Goal: Download file/media

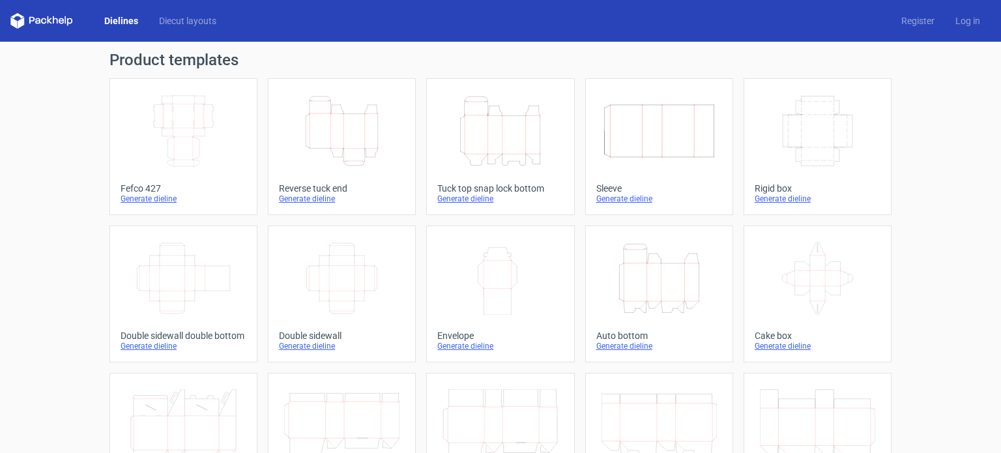
click at [508, 156] on icon "Height Depth Width" at bounding box center [499, 130] width 115 height 73
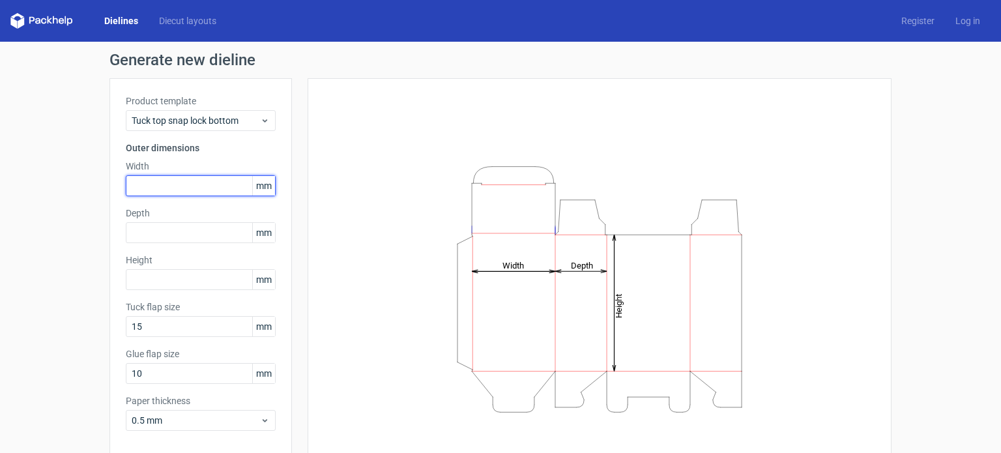
click at [181, 175] on input "text" at bounding box center [201, 185] width 150 height 21
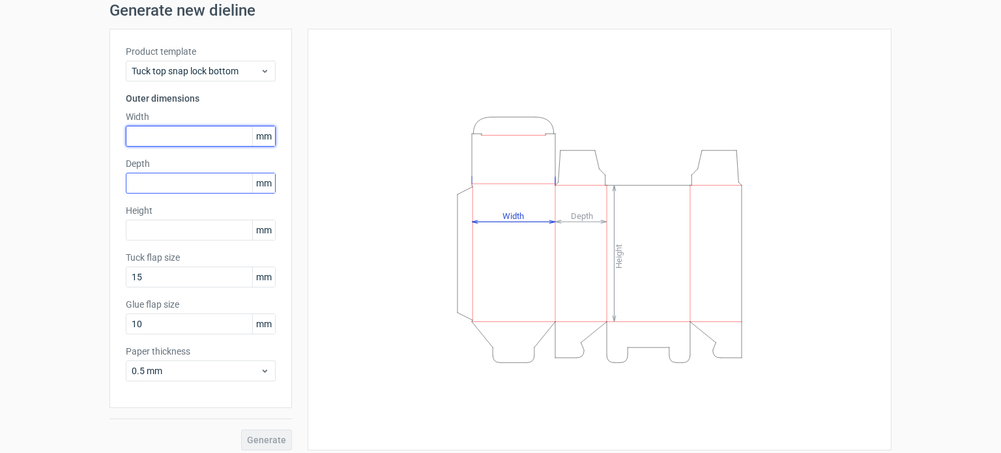
scroll to position [57, 0]
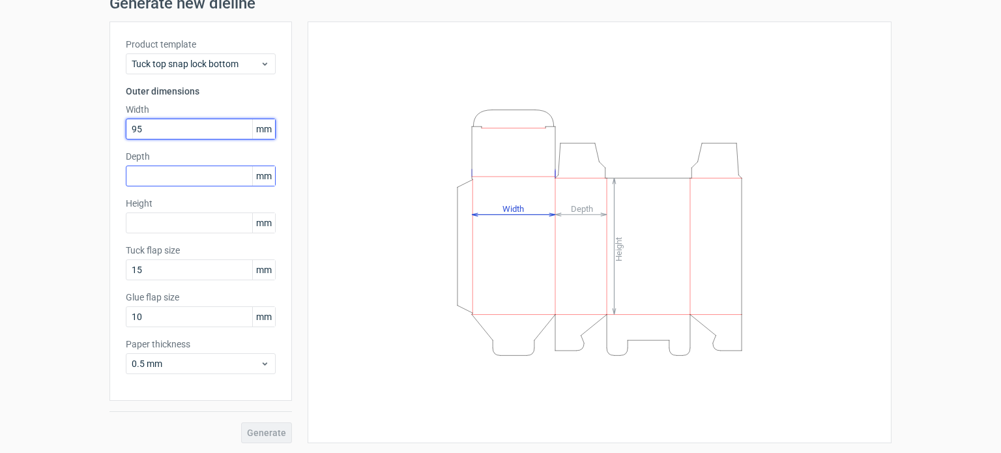
type input "95"
click at [149, 181] on input "text" at bounding box center [201, 176] width 150 height 21
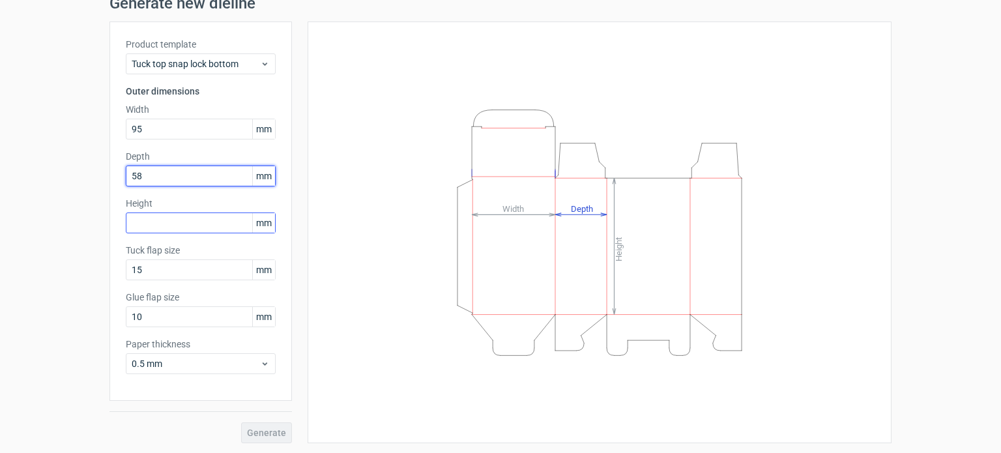
type input "58"
click at [141, 218] on input "text" at bounding box center [201, 222] width 150 height 21
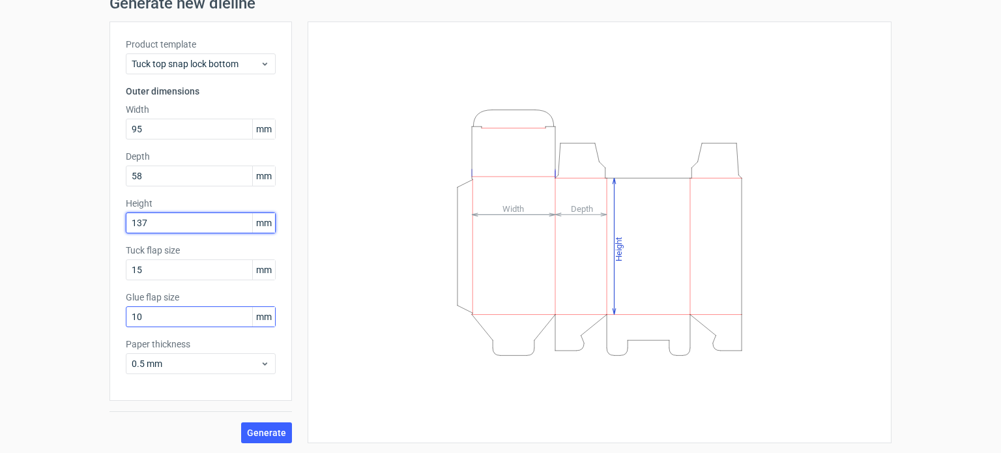
type input "137"
click at [164, 323] on input "10" at bounding box center [201, 316] width 150 height 21
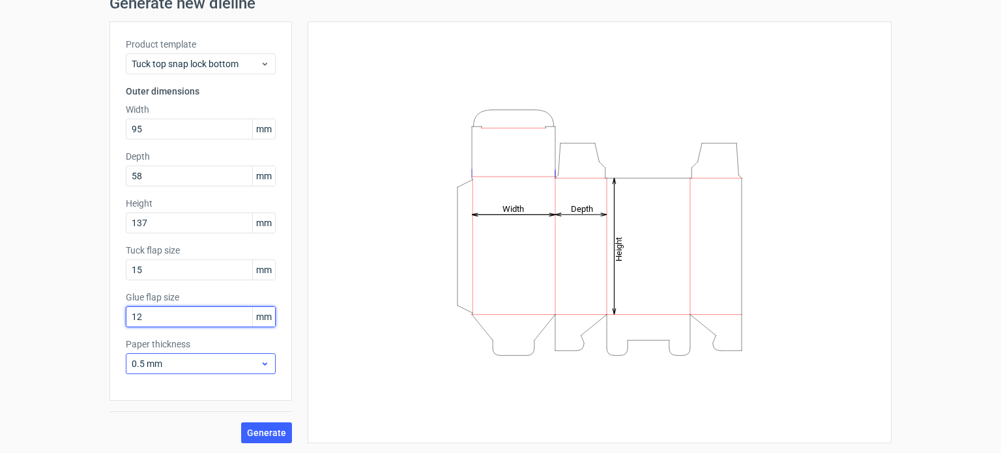
type input "12"
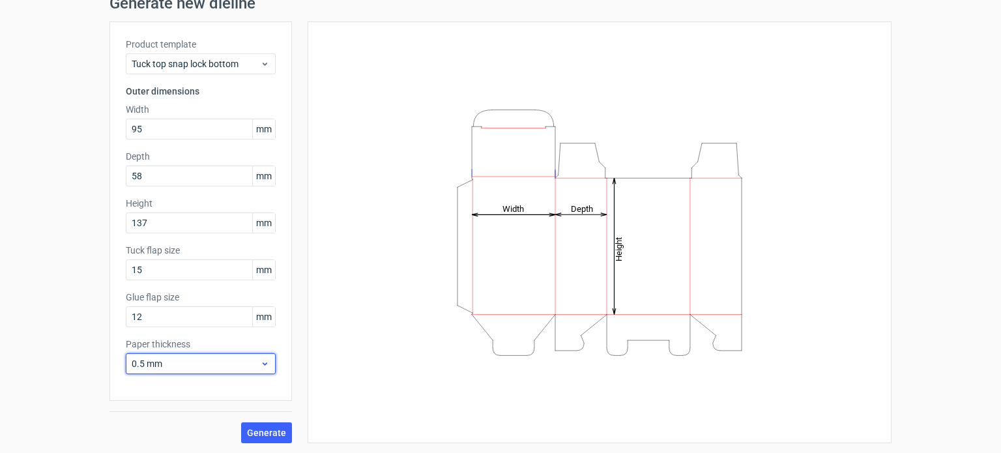
click at [179, 366] on span "0.5 mm" at bounding box center [196, 363] width 128 height 13
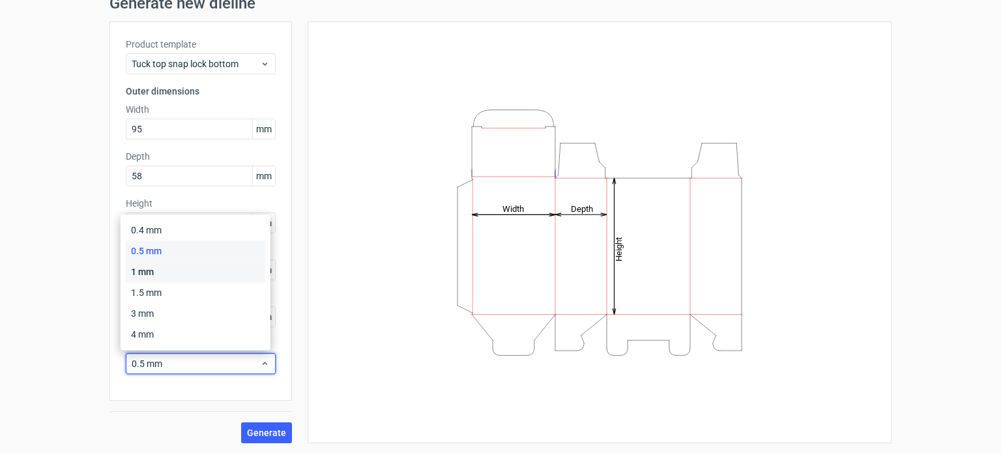
click at [151, 276] on div "1 mm" at bounding box center [195, 271] width 139 height 21
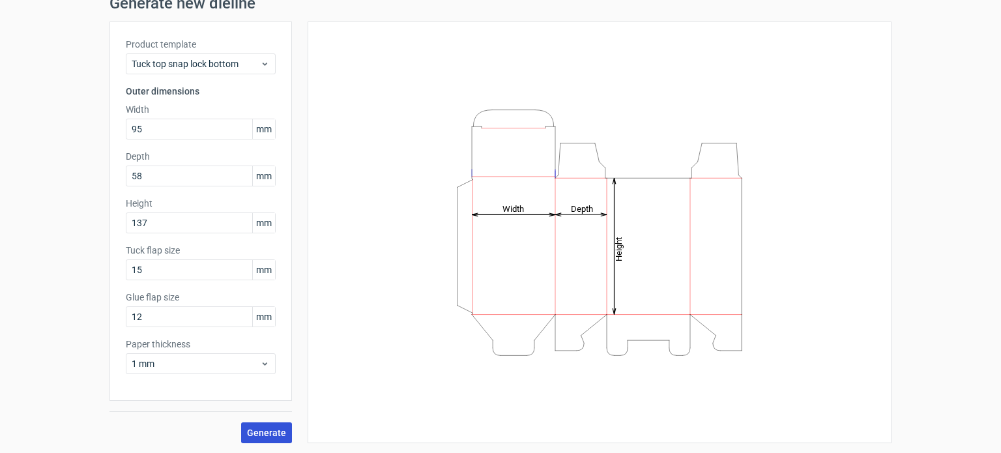
click at [267, 433] on span "Generate" at bounding box center [266, 432] width 39 height 9
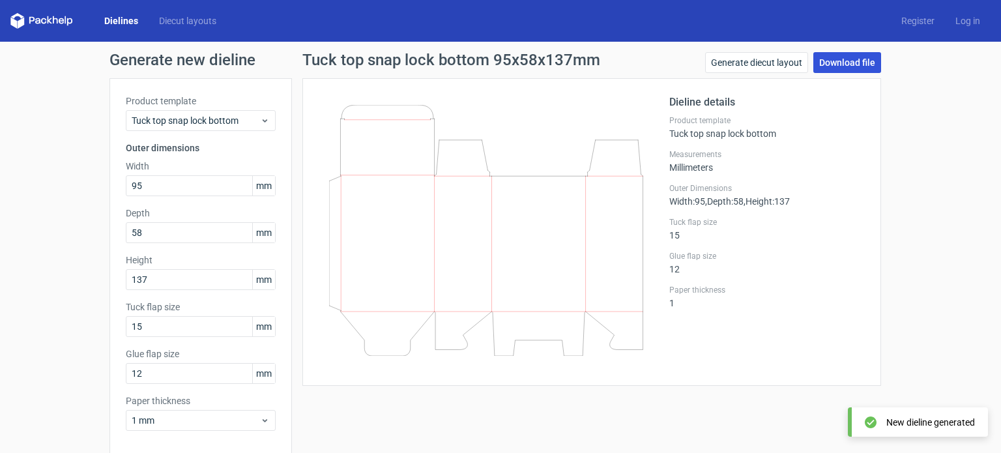
click at [836, 63] on link "Download file" at bounding box center [847, 62] width 68 height 21
click at [175, 186] on input "95" at bounding box center [201, 185] width 150 height 21
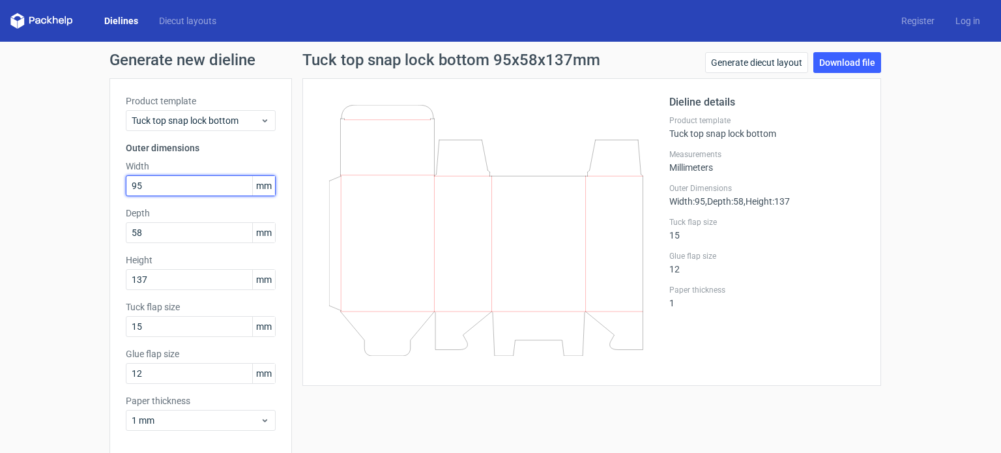
drag, startPoint x: 175, startPoint y: 186, endPoint x: 91, endPoint y: 177, distance: 83.9
click at [91, 177] on div "Generate new dieline Product template Tuck top snap lock bottom Outer dimension…" at bounding box center [500, 276] width 1001 height 469
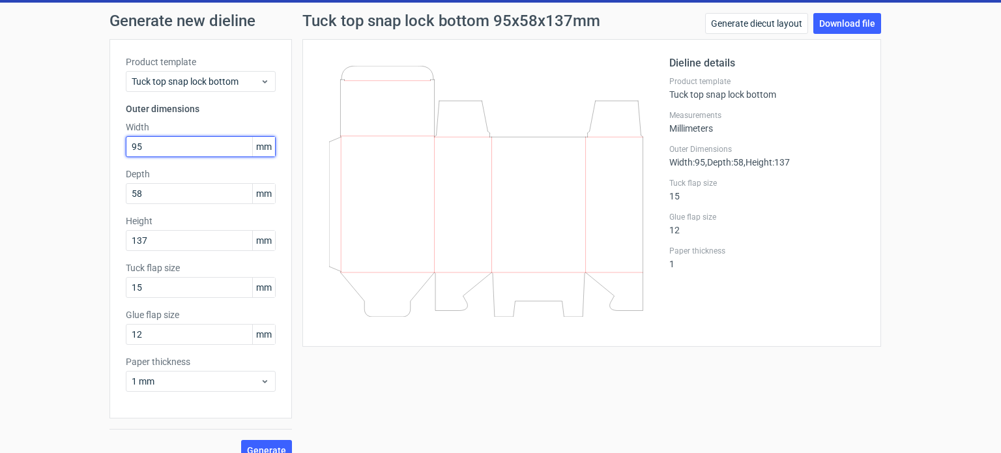
scroll to position [57, 0]
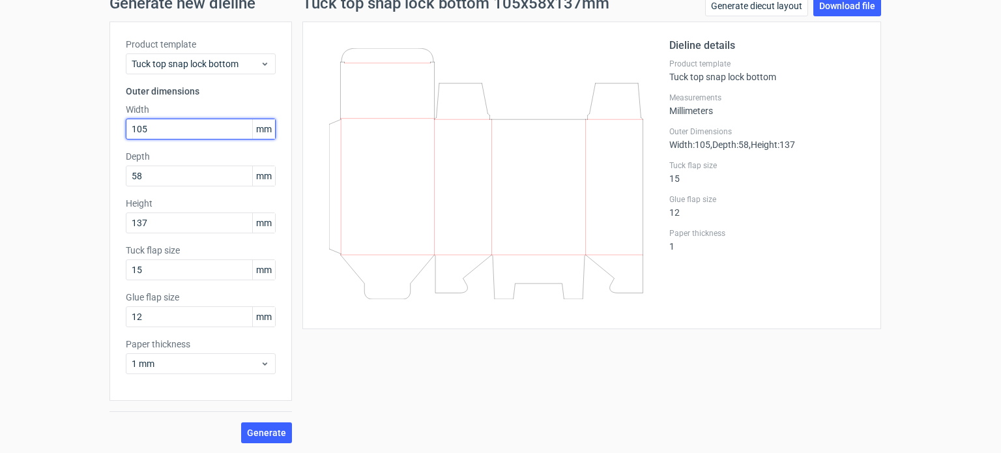
type input "105"
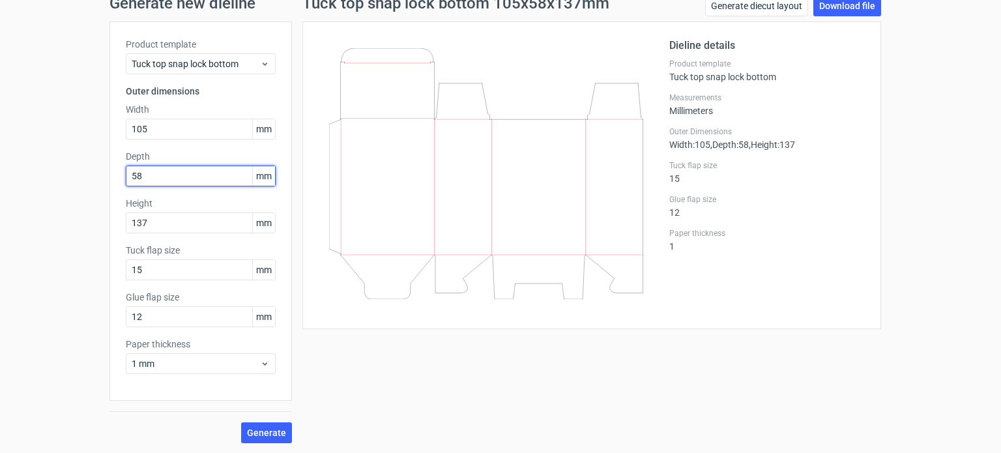
click at [0, 184] on div "Generate new dieline Product template Tuck top snap lock bottom Outer dimension…" at bounding box center [500, 219] width 1001 height 469
type input "60"
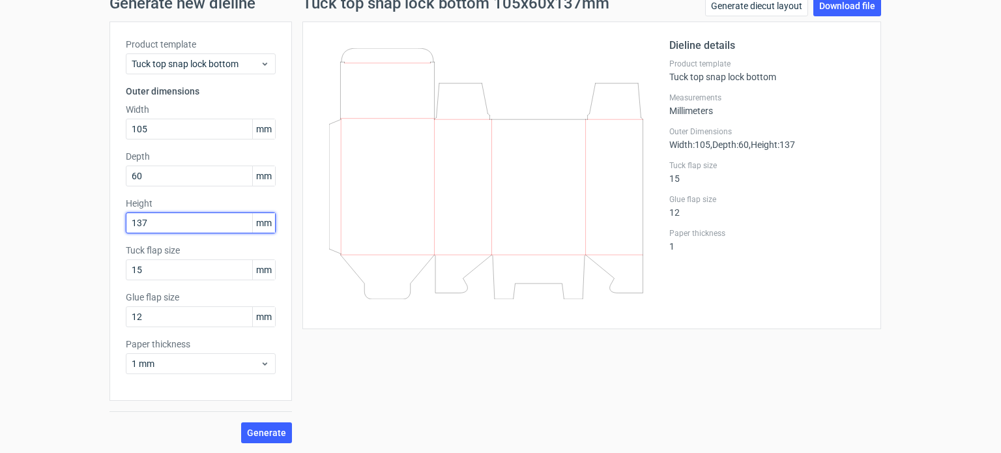
drag, startPoint x: 149, startPoint y: 227, endPoint x: 80, endPoint y: 233, distance: 69.4
click at [80, 233] on div "Generate new dieline Product template Tuck top snap lock bottom Outer dimension…" at bounding box center [500, 219] width 1001 height 469
type input "150"
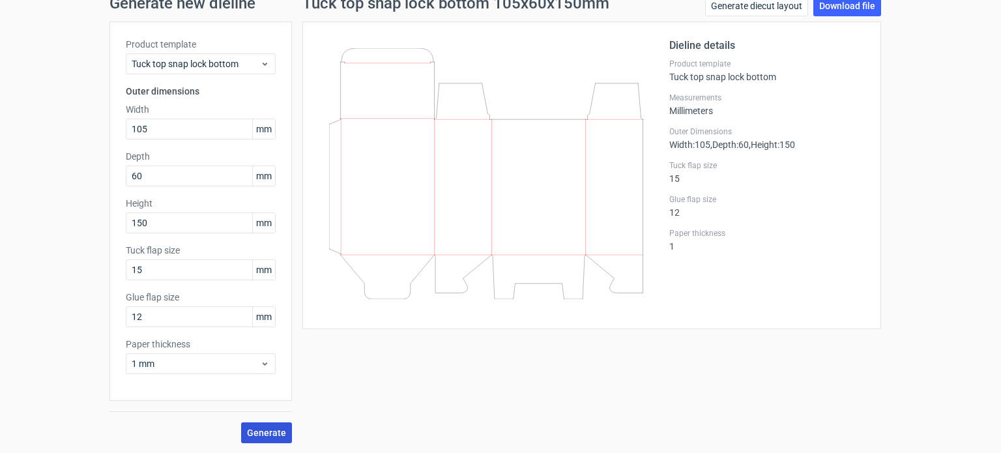
click at [272, 431] on span "Generate" at bounding box center [266, 432] width 39 height 9
click at [832, 10] on link "Download file" at bounding box center [847, 5] width 68 height 21
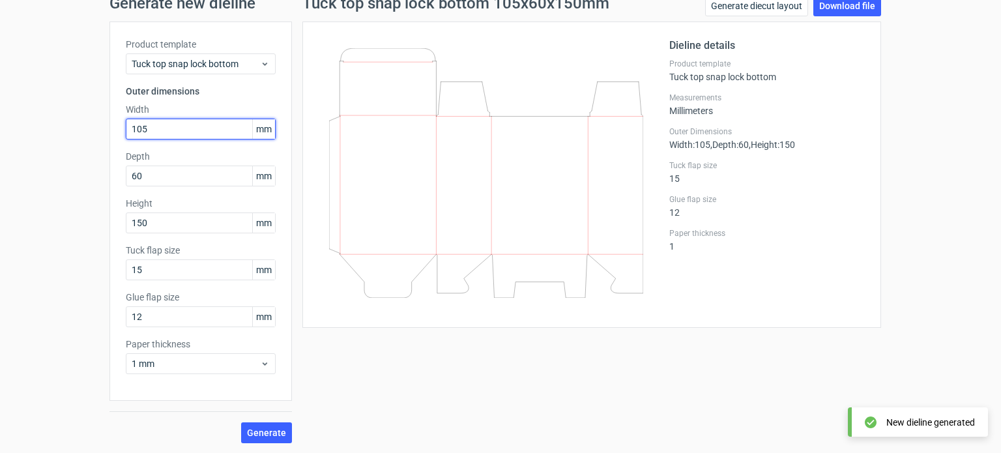
drag, startPoint x: 166, startPoint y: 126, endPoint x: 70, endPoint y: 115, distance: 95.9
click at [70, 115] on div "Generate new dieline Product template Tuck top snap lock bottom Outer dimension…" at bounding box center [500, 219] width 1001 height 469
type input "140"
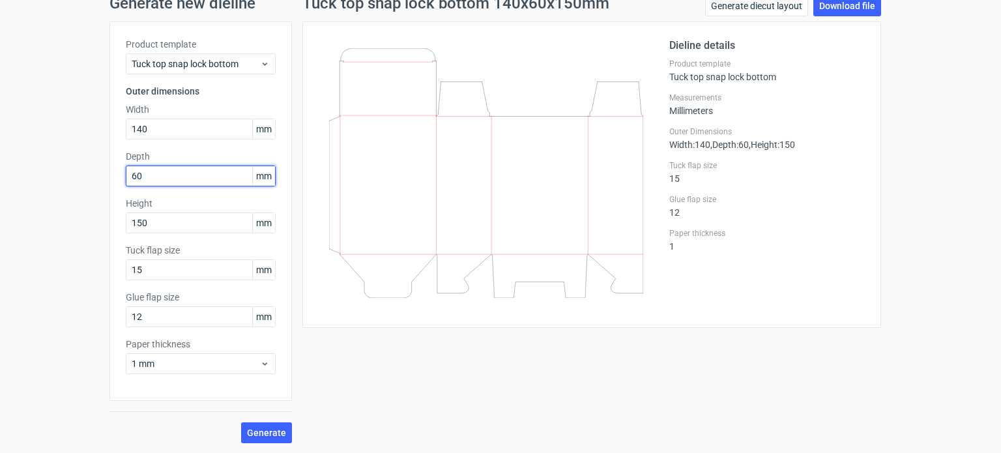
drag, startPoint x: 143, startPoint y: 177, endPoint x: 74, endPoint y: 176, distance: 68.4
click at [74, 176] on div "Generate new dieline Product template Tuck top snap lock bottom Outer dimension…" at bounding box center [500, 219] width 1001 height 469
type input "80"
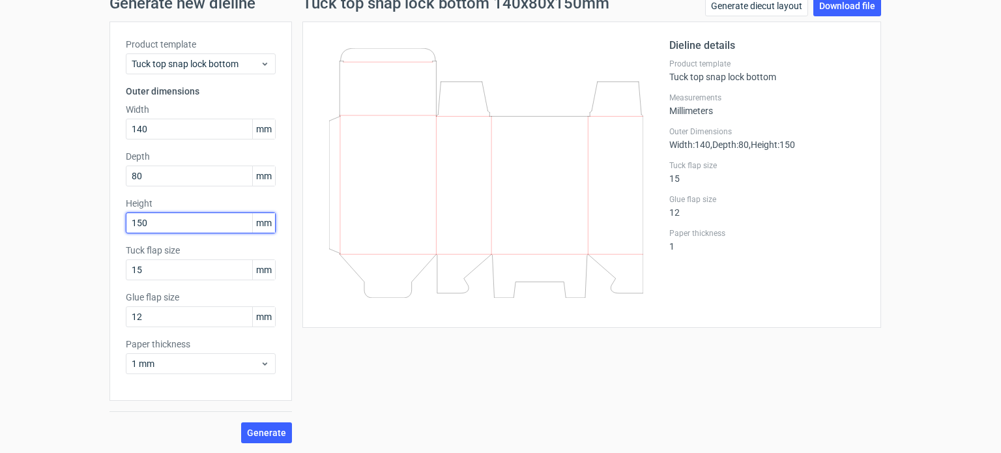
drag, startPoint x: 152, startPoint y: 225, endPoint x: 23, endPoint y: 233, distance: 128.6
click at [23, 233] on div "Generate new dieline Product template Tuck top snap lock bottom Outer dimension…" at bounding box center [500, 219] width 1001 height 469
type input "180"
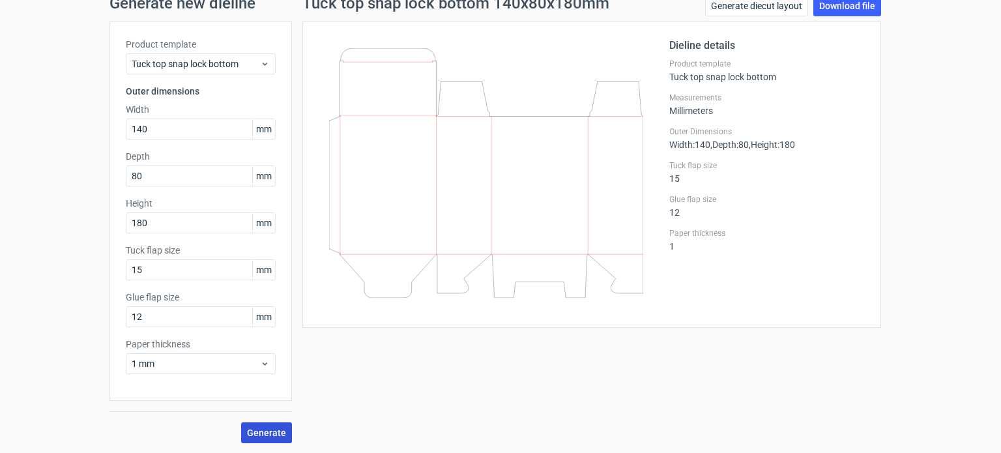
click at [276, 426] on button "Generate" at bounding box center [266, 432] width 51 height 21
click at [833, 10] on link "Download file" at bounding box center [847, 5] width 68 height 21
click at [902, 229] on div "Generate new dieline Product template Tuck top snap lock bottom Outer dimension…" at bounding box center [500, 219] width 1001 height 469
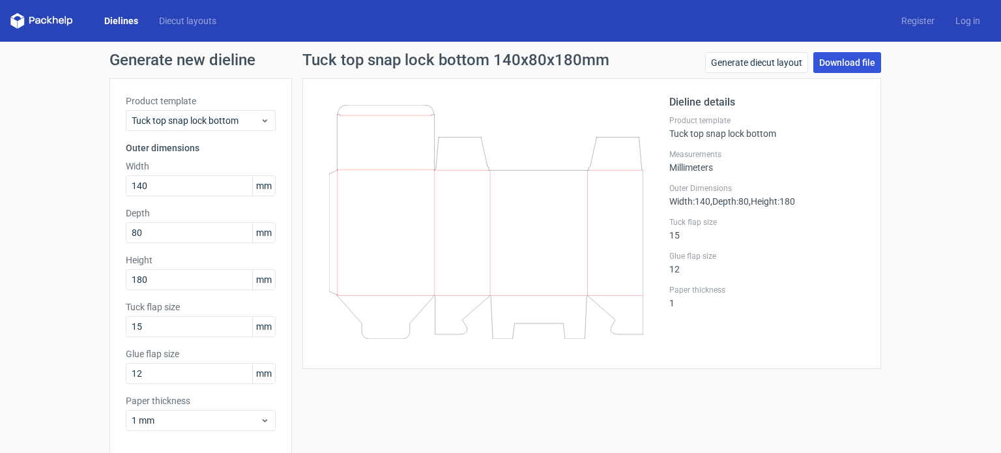
click at [828, 70] on link "Download file" at bounding box center [847, 62] width 68 height 21
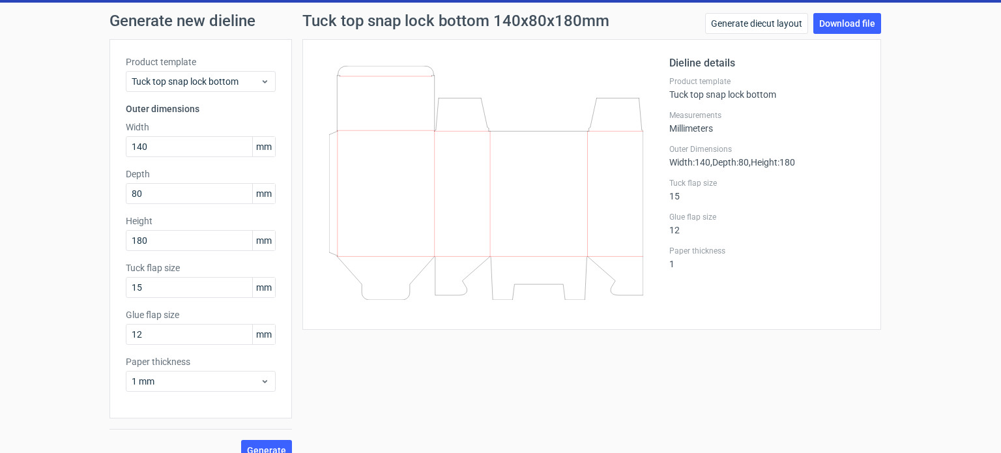
scroll to position [57, 0]
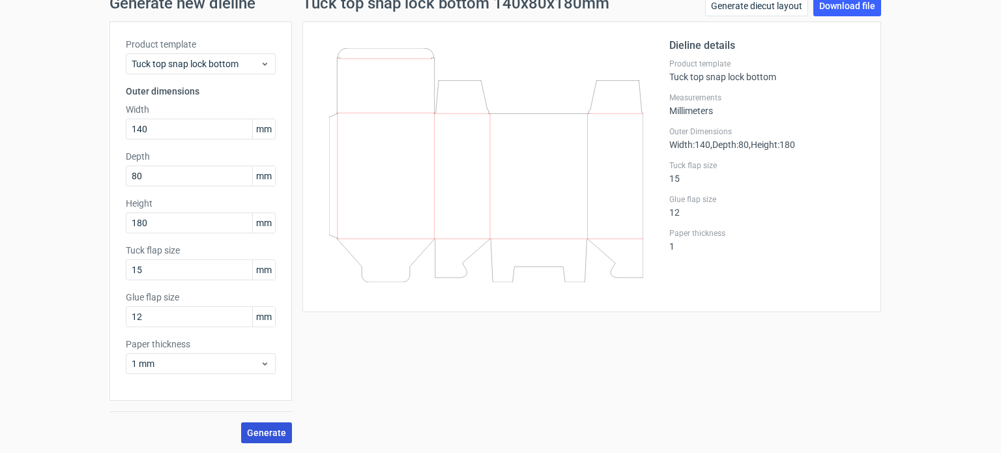
click at [284, 436] on button "Generate" at bounding box center [266, 432] width 51 height 21
click at [859, 10] on link "Download file" at bounding box center [847, 5] width 68 height 21
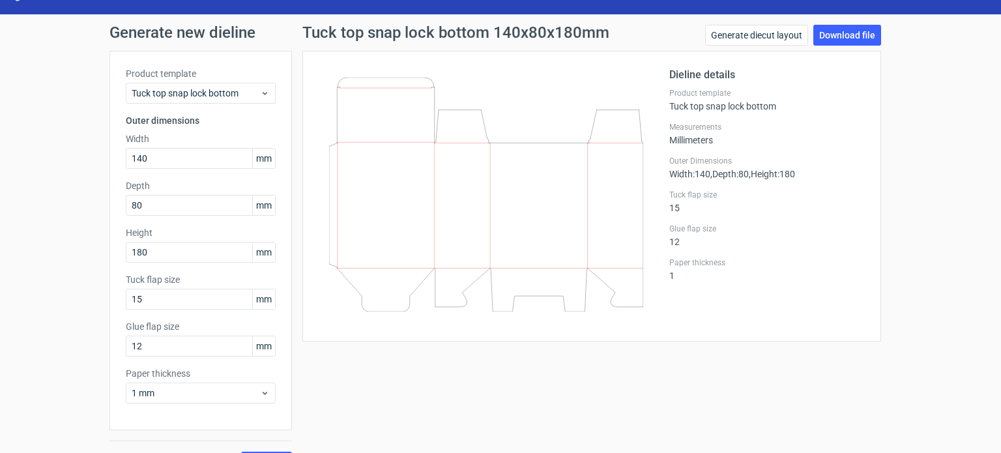
scroll to position [0, 0]
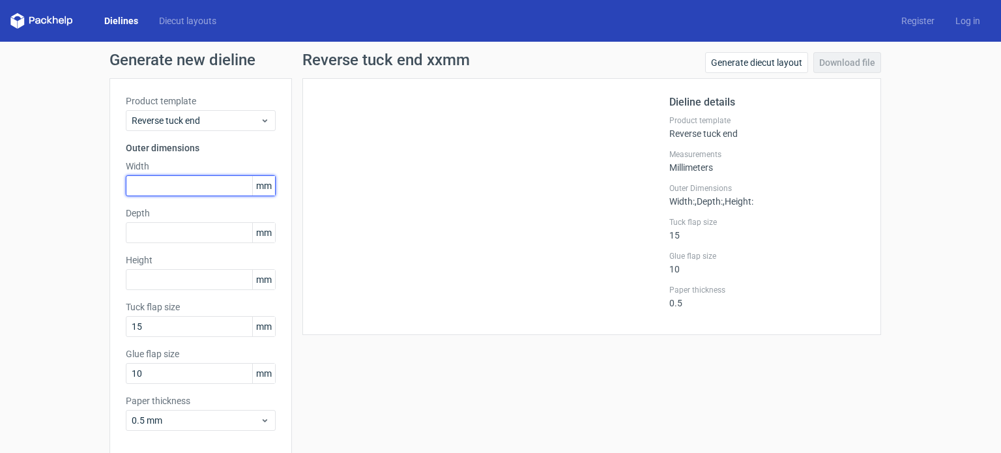
click at [154, 188] on input "text" at bounding box center [201, 185] width 150 height 21
click at [394, 272] on div at bounding box center [494, 206] width 351 height 224
click at [125, 22] on link "Dielines" at bounding box center [121, 20] width 55 height 13
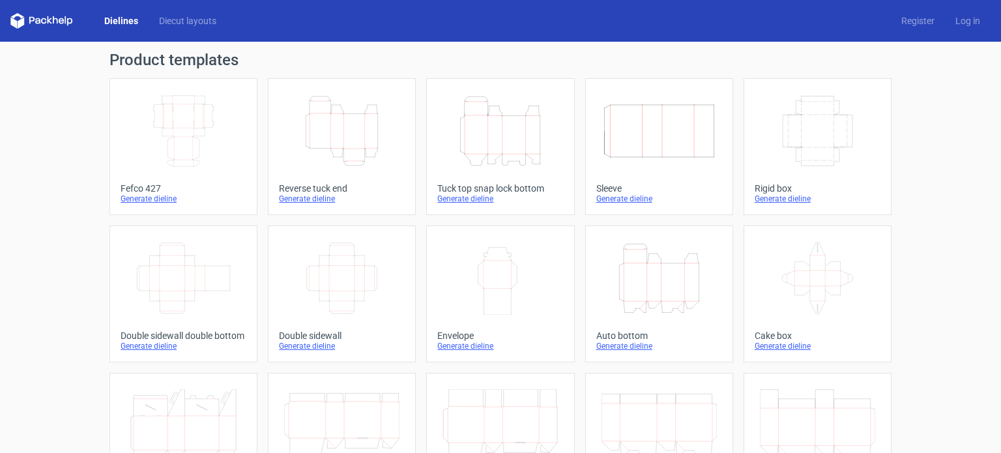
click at [332, 124] on icon "Height Depth Width" at bounding box center [341, 130] width 115 height 73
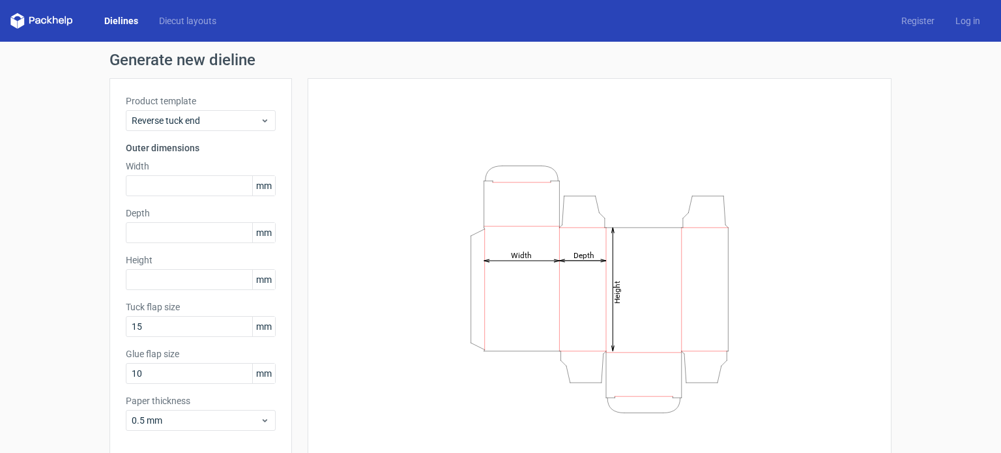
scroll to position [57, 0]
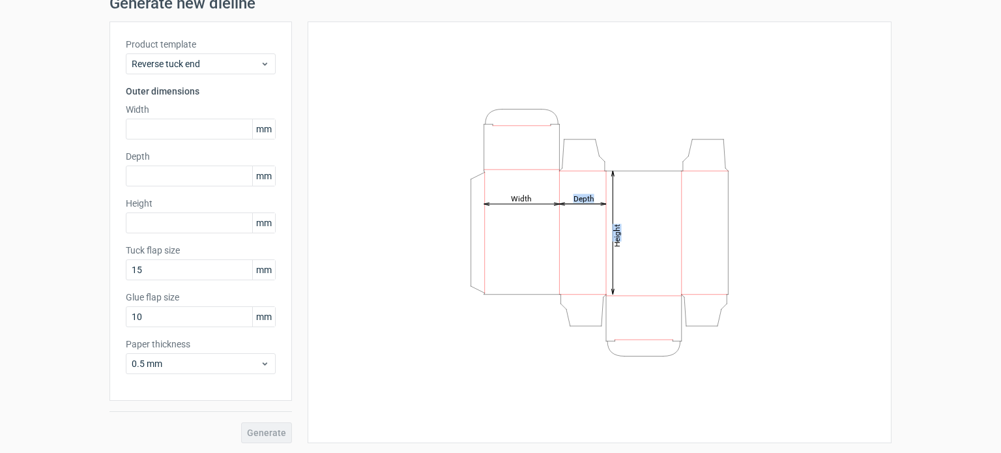
drag, startPoint x: 459, startPoint y: 72, endPoint x: 738, endPoint y: 396, distance: 427.4
click at [738, 396] on div "Height Depth Width" at bounding box center [599, 232] width 551 height 389
click at [696, 267] on icon "Height Depth Width" at bounding box center [599, 232] width 391 height 261
click at [720, 255] on icon "Height Depth Width" at bounding box center [599, 232] width 391 height 261
click at [722, 255] on icon "Height Depth Width" at bounding box center [599, 232] width 391 height 261
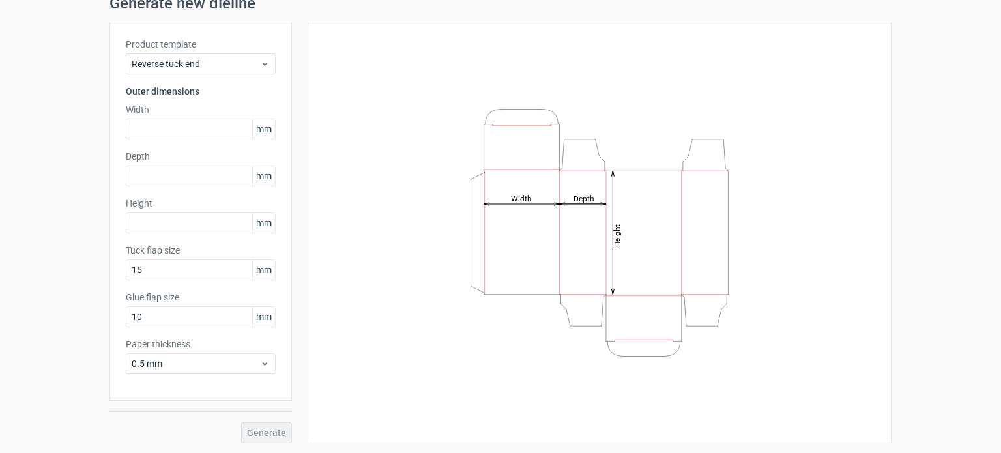
click at [722, 255] on icon "Height Depth Width" at bounding box center [599, 232] width 391 height 261
click at [878, 243] on div "Height Depth Width" at bounding box center [600, 233] width 584 height 422
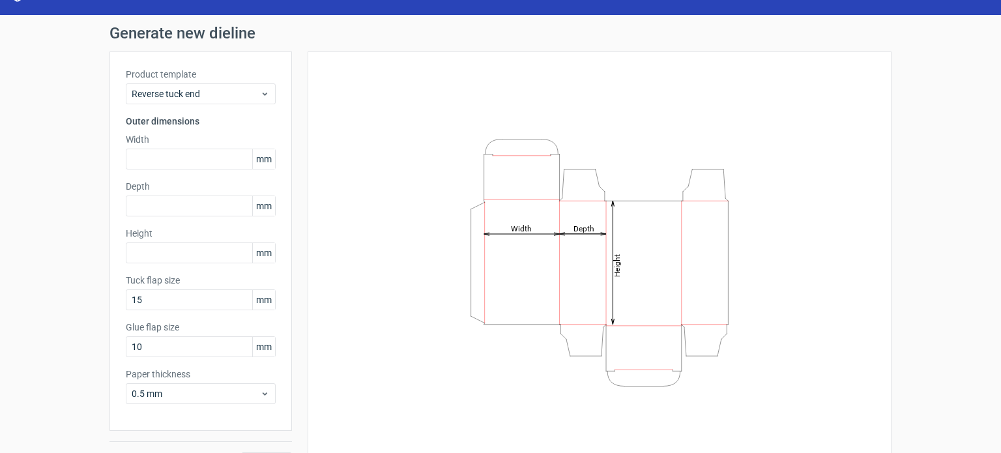
scroll to position [0, 0]
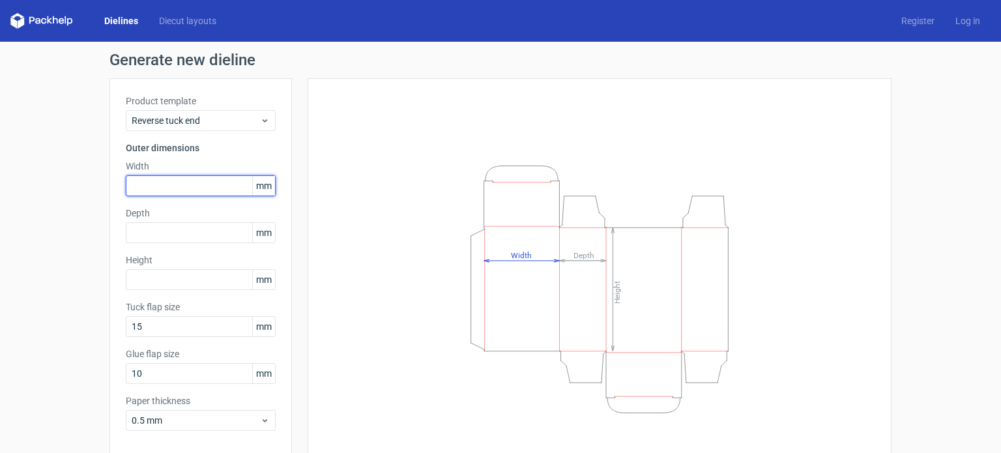
click at [151, 190] on input "text" at bounding box center [201, 185] width 150 height 21
click at [760, 255] on icon "Height Depth Width" at bounding box center [599, 289] width 391 height 261
click at [123, 22] on link "Dielines" at bounding box center [121, 20] width 55 height 13
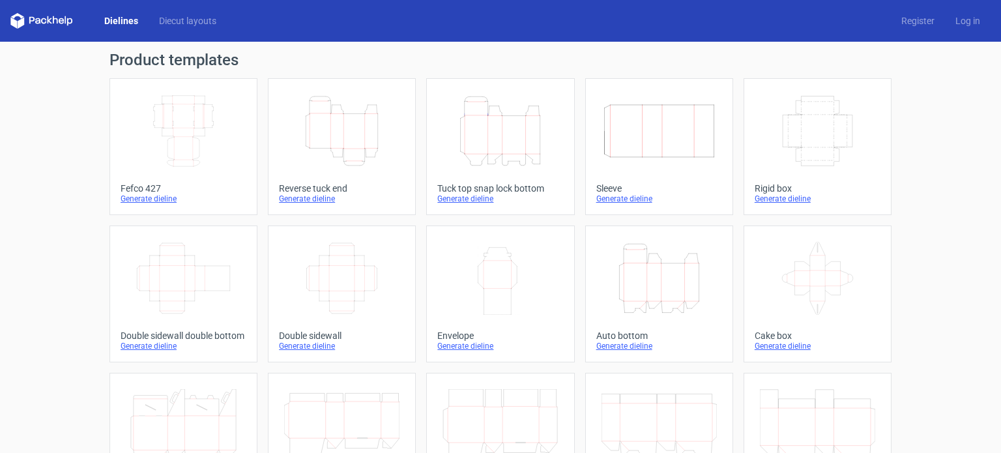
click at [461, 146] on icon "Height Depth Width" at bounding box center [499, 130] width 115 height 73
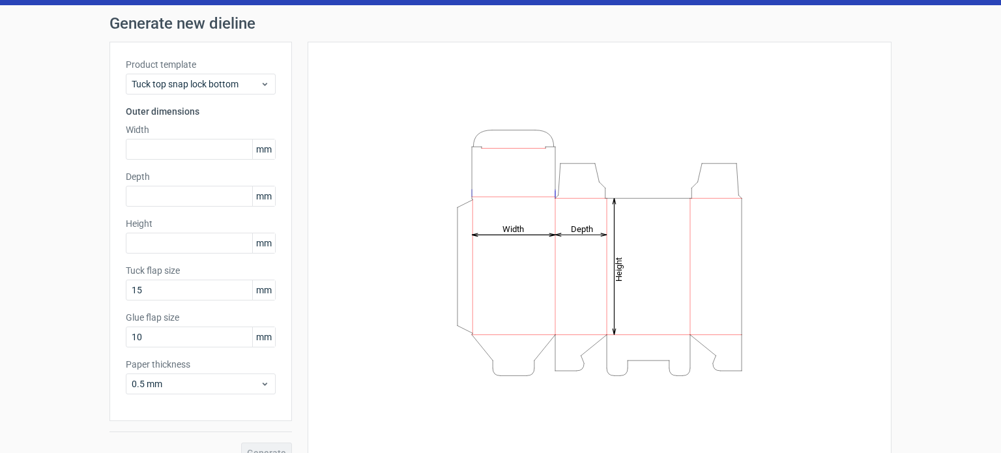
scroll to position [57, 0]
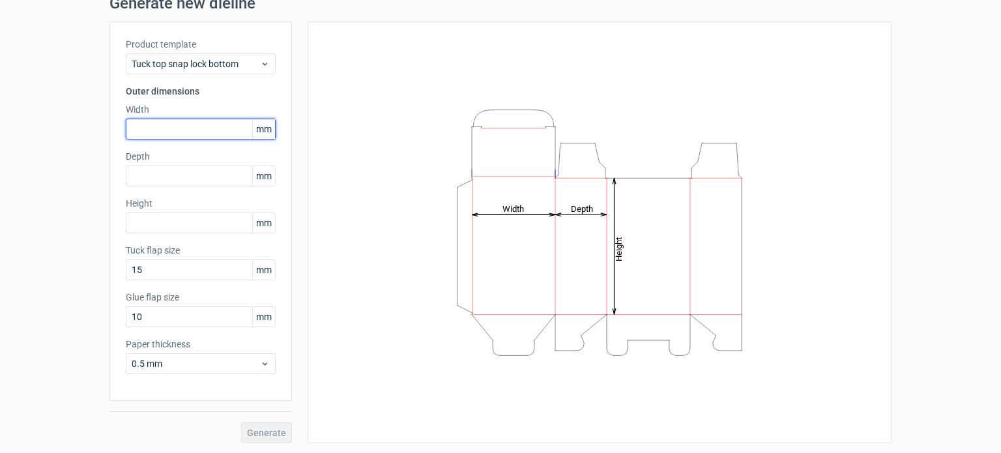
click at [181, 123] on input "text" at bounding box center [201, 129] width 150 height 21
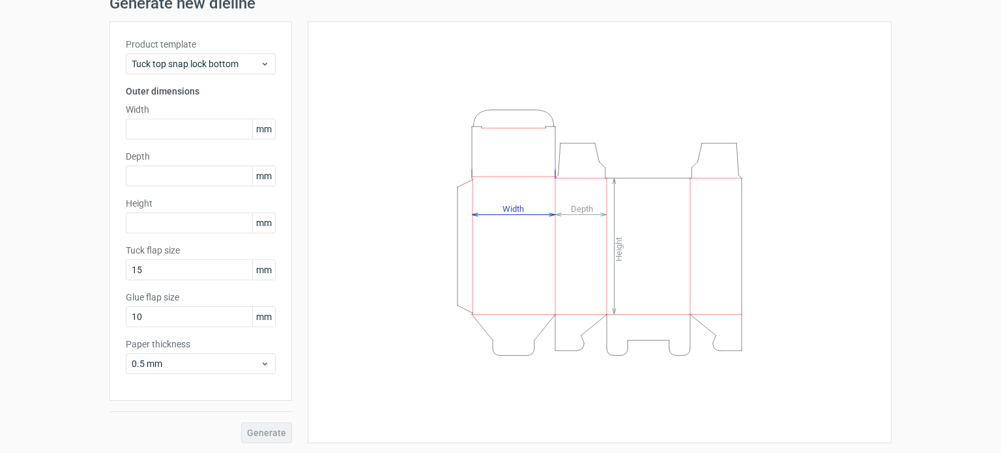
click at [684, 244] on icon "Height Depth Width" at bounding box center [599, 232] width 391 height 261
